Goal: Task Accomplishment & Management: Manage account settings

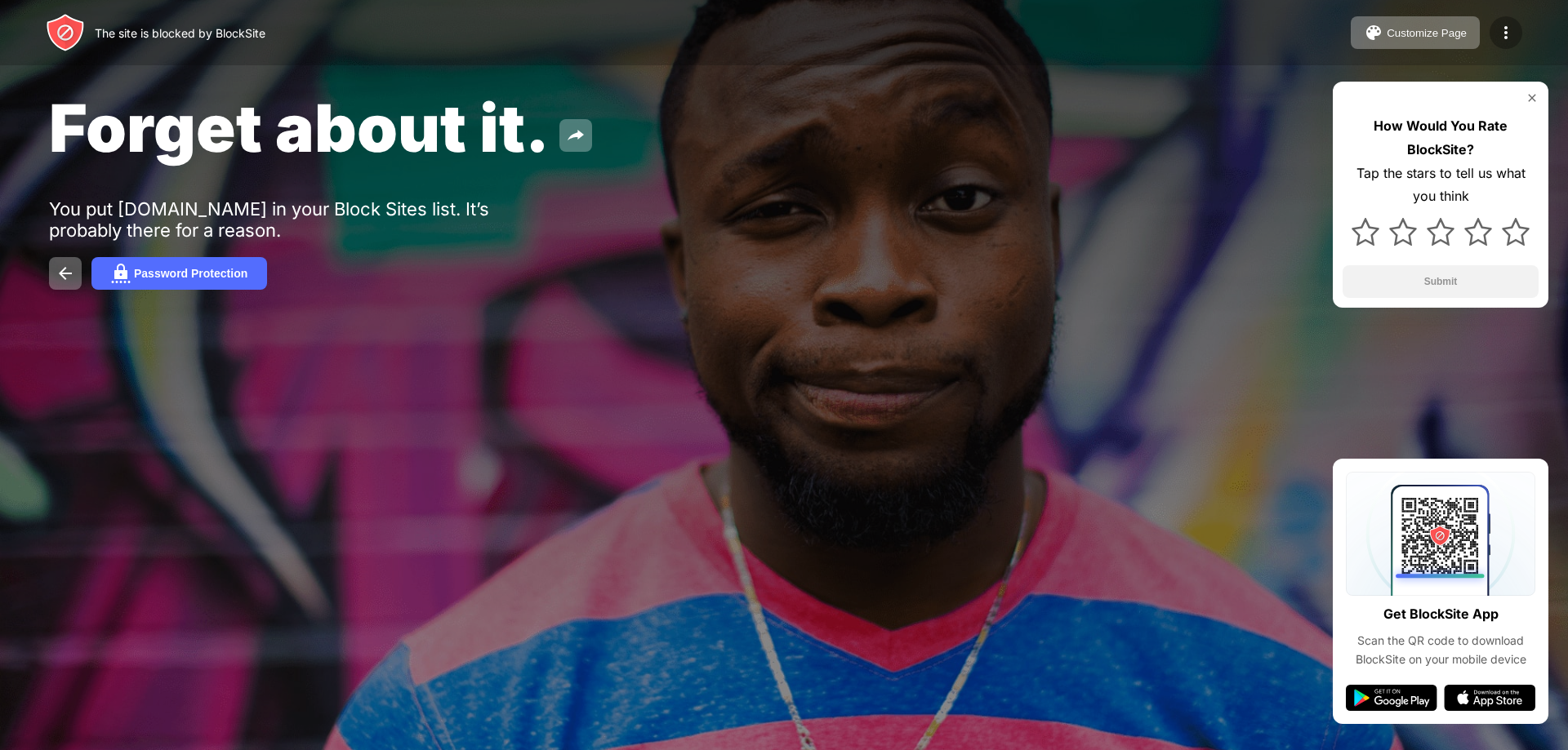
click at [1507, 27] on img at bounding box center [1506, 33] width 20 height 20
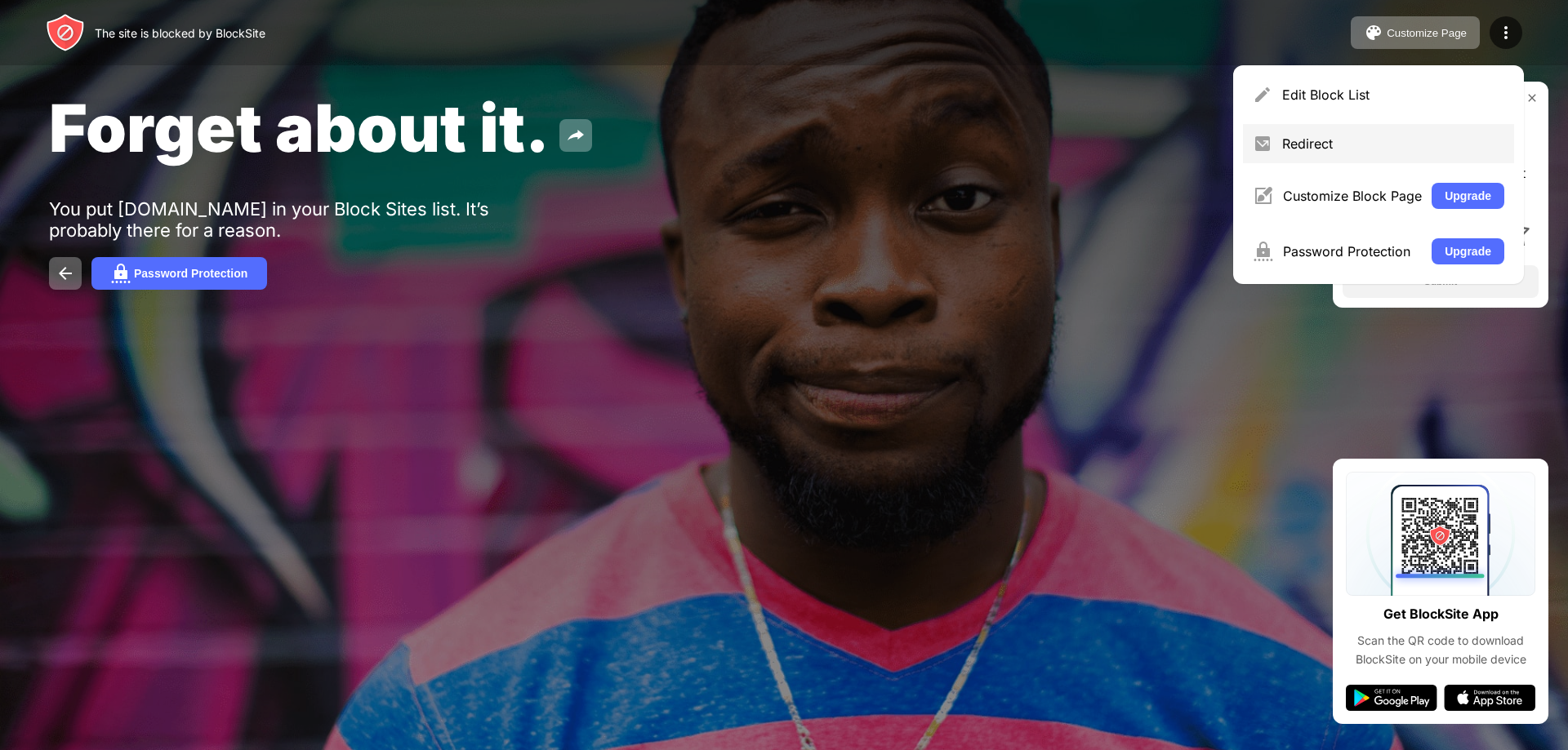
click at [1293, 138] on div "Redirect" at bounding box center [1393, 144] width 222 height 16
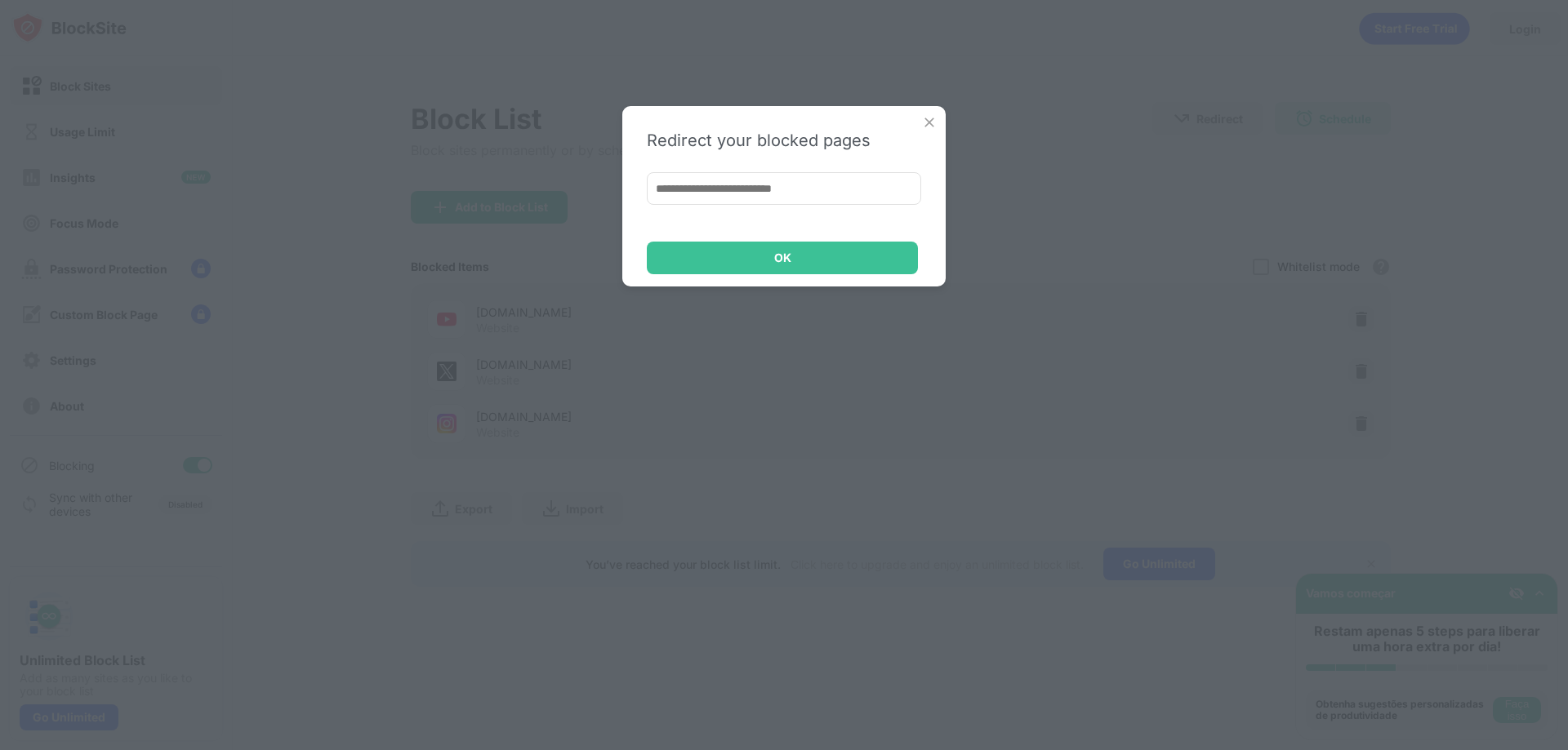
click at [929, 123] on img at bounding box center [929, 123] width 16 height 16
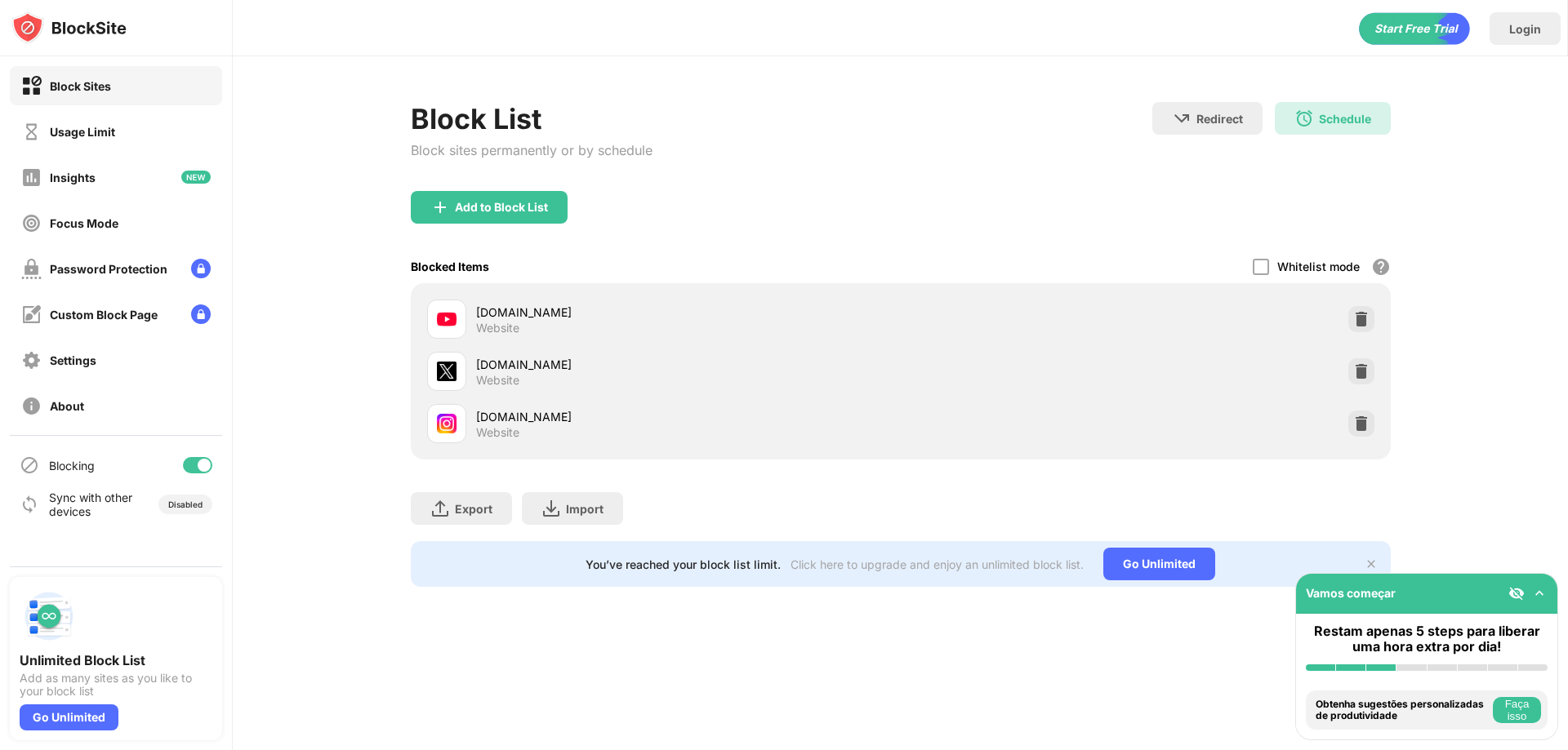
click at [510, 311] on div "[DOMAIN_NAME]" at bounding box center [688, 312] width 425 height 17
click at [1340, 133] on div "Schedule 06:00 to 11:00 Every Day" at bounding box center [1332, 119] width 116 height 33
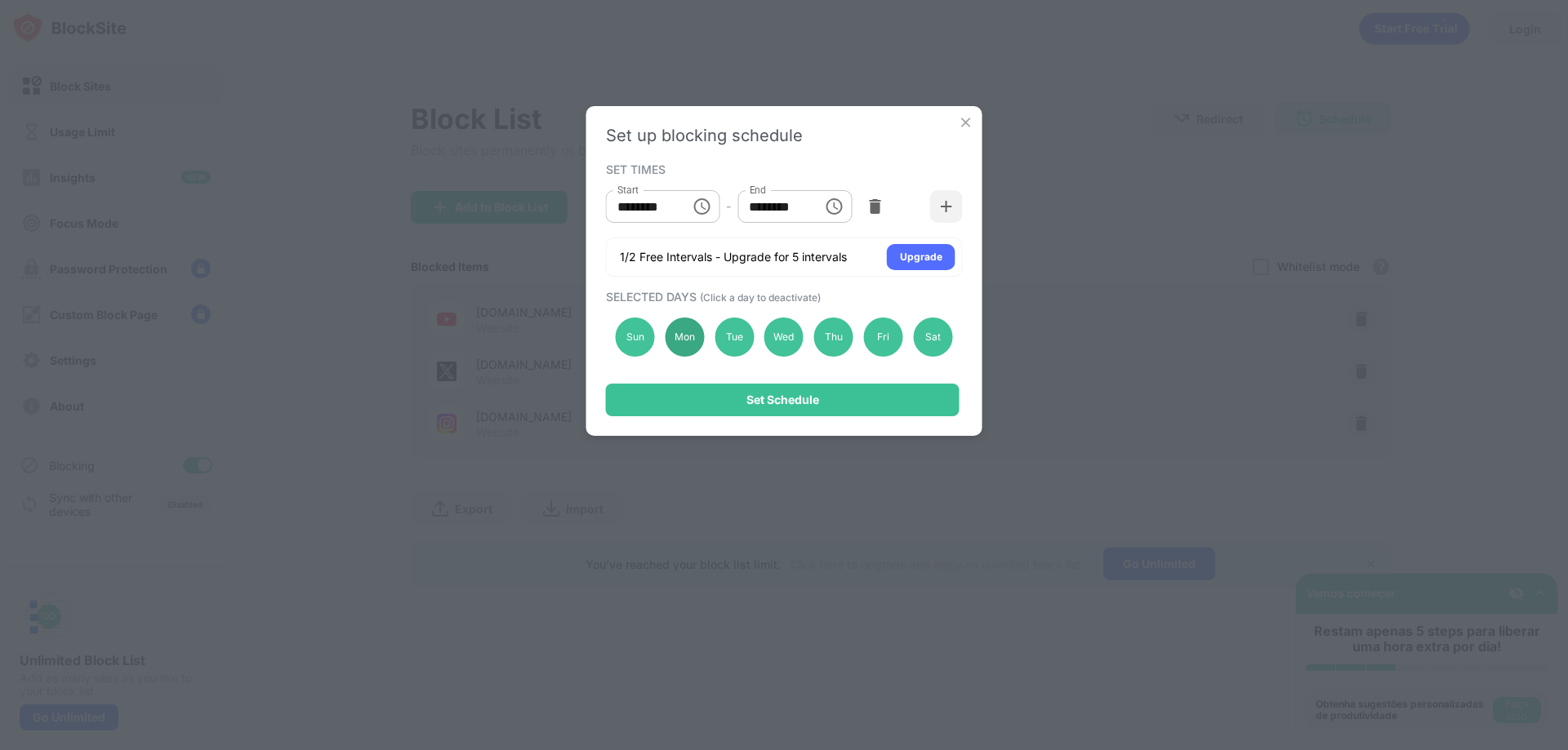
click at [674, 334] on div "Mon" at bounding box center [685, 337] width 39 height 39
click at [742, 339] on div "Tue" at bounding box center [734, 337] width 39 height 39
click at [731, 331] on div "Tue" at bounding box center [734, 337] width 39 height 39
click at [695, 333] on div "Mon" at bounding box center [685, 337] width 39 height 39
click at [634, 335] on div "Sun" at bounding box center [636, 337] width 39 height 39
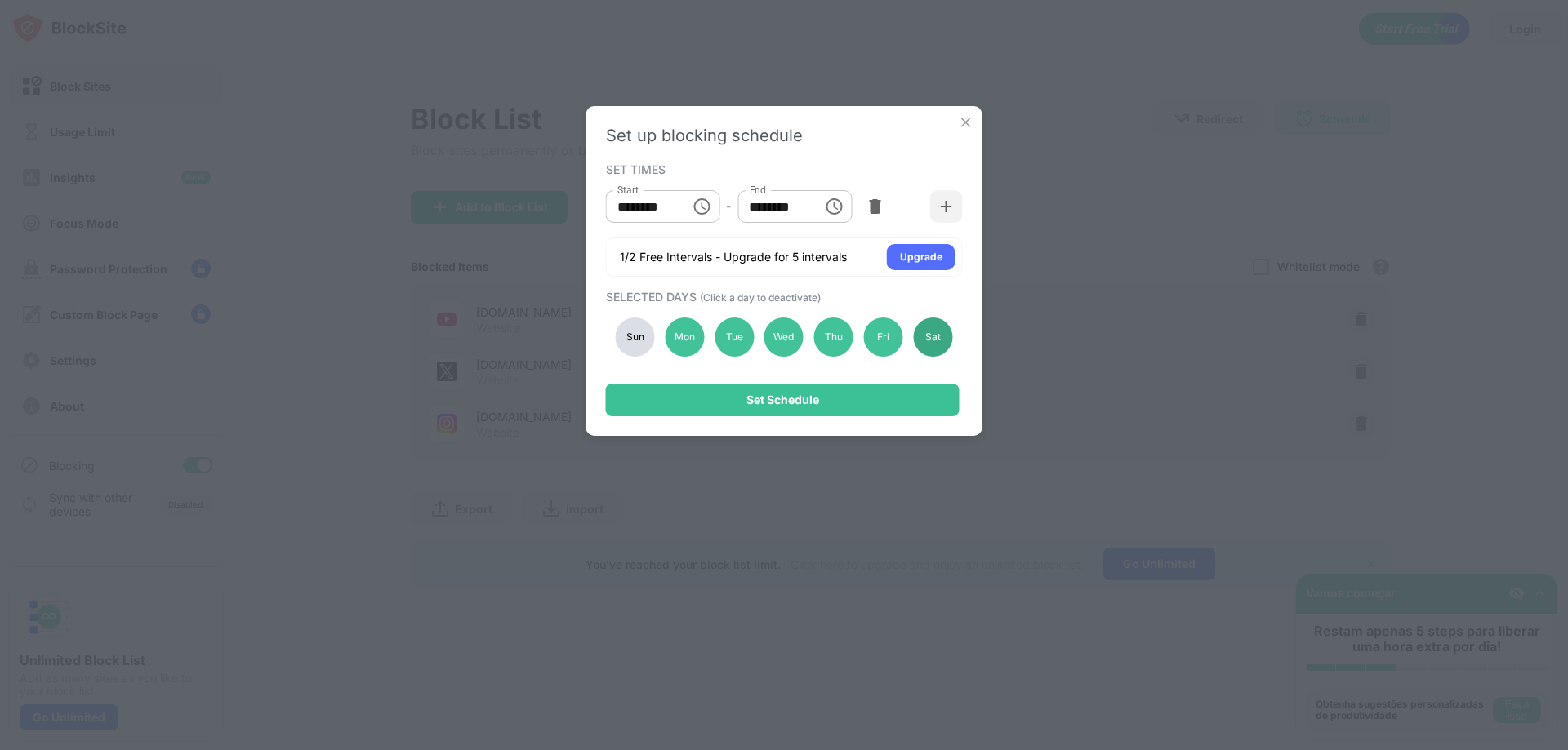
click at [923, 329] on div "Sat" at bounding box center [932, 337] width 39 height 39
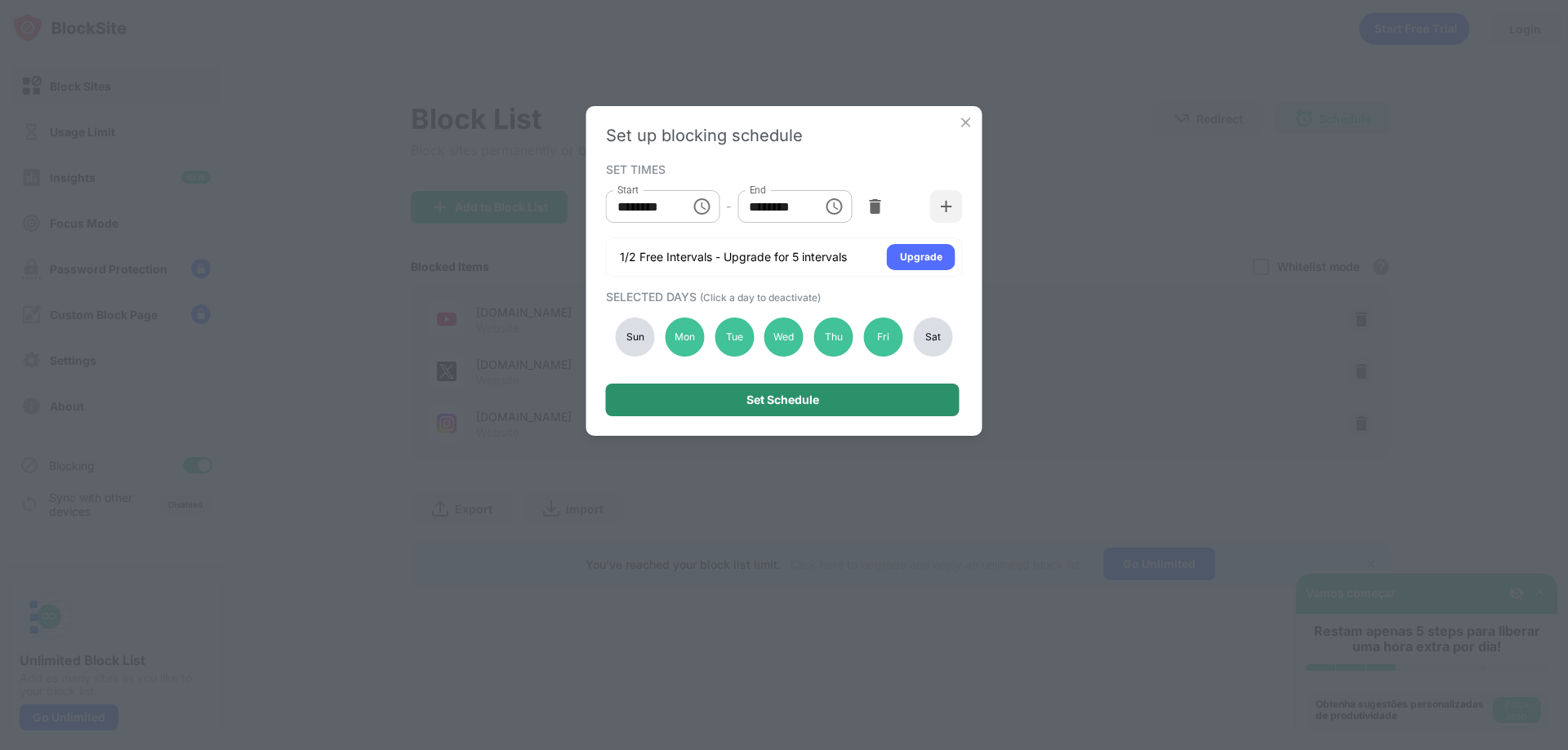
click at [868, 404] on div "Set Schedule" at bounding box center [783, 400] width 353 height 33
